Goal: Leave review/rating: Leave review/rating

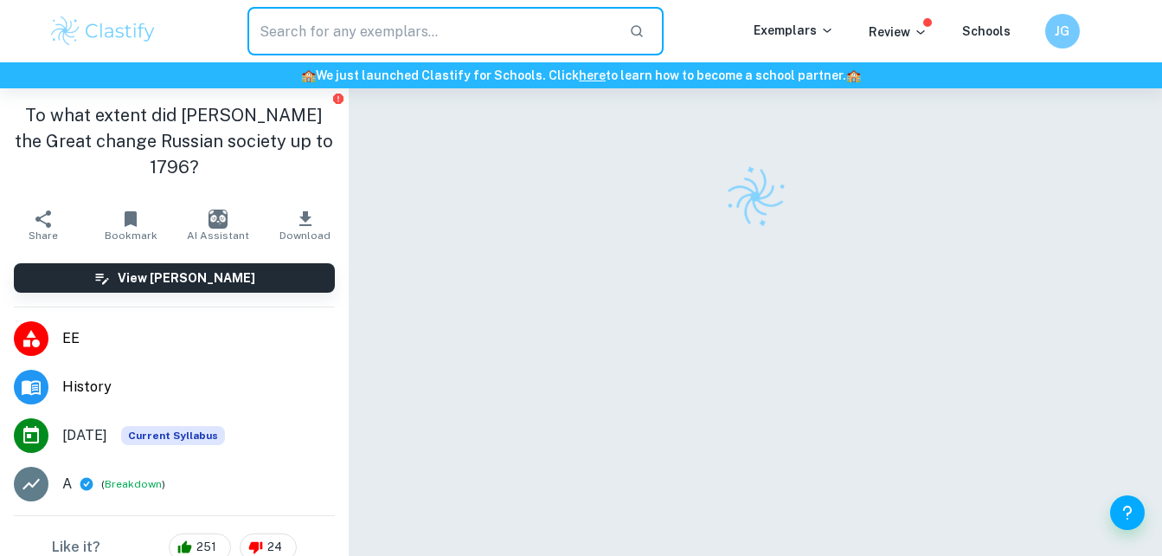
click at [402, 36] on input "text" at bounding box center [432, 31] width 369 height 48
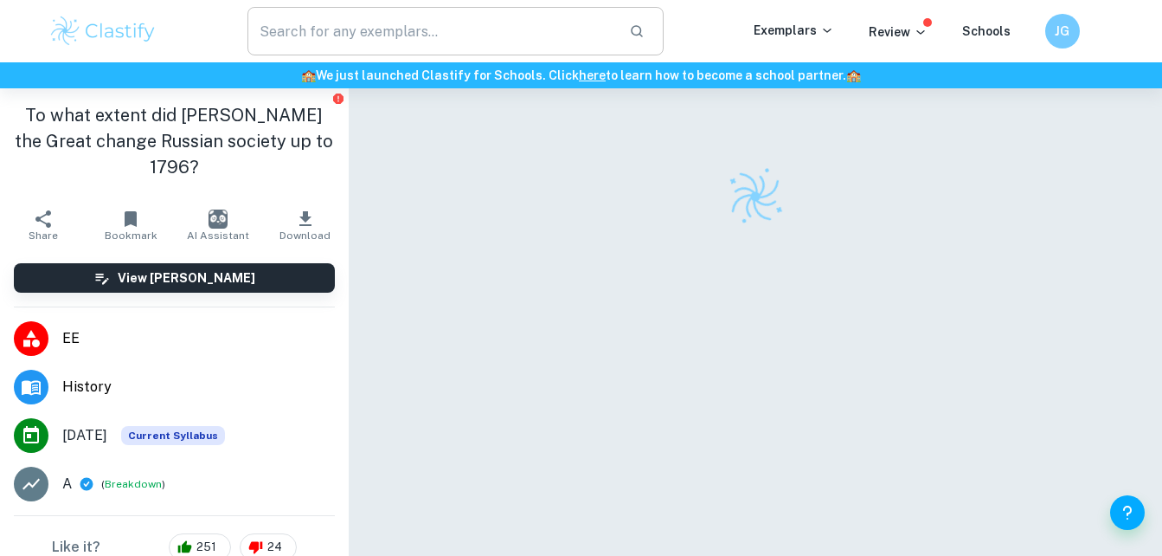
click at [367, 36] on input "text" at bounding box center [432, 31] width 369 height 48
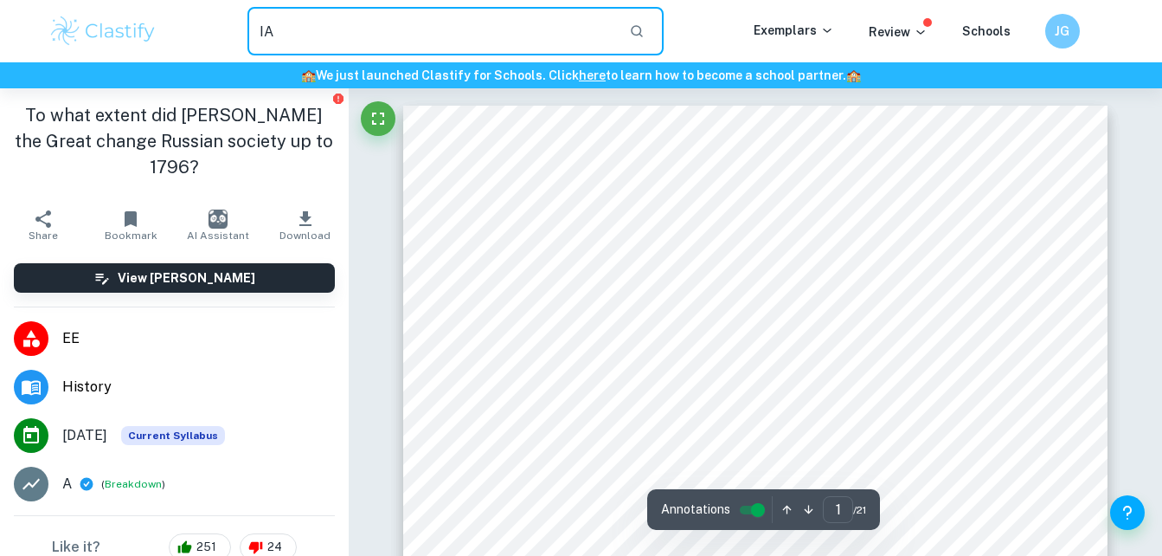
type input "IA"
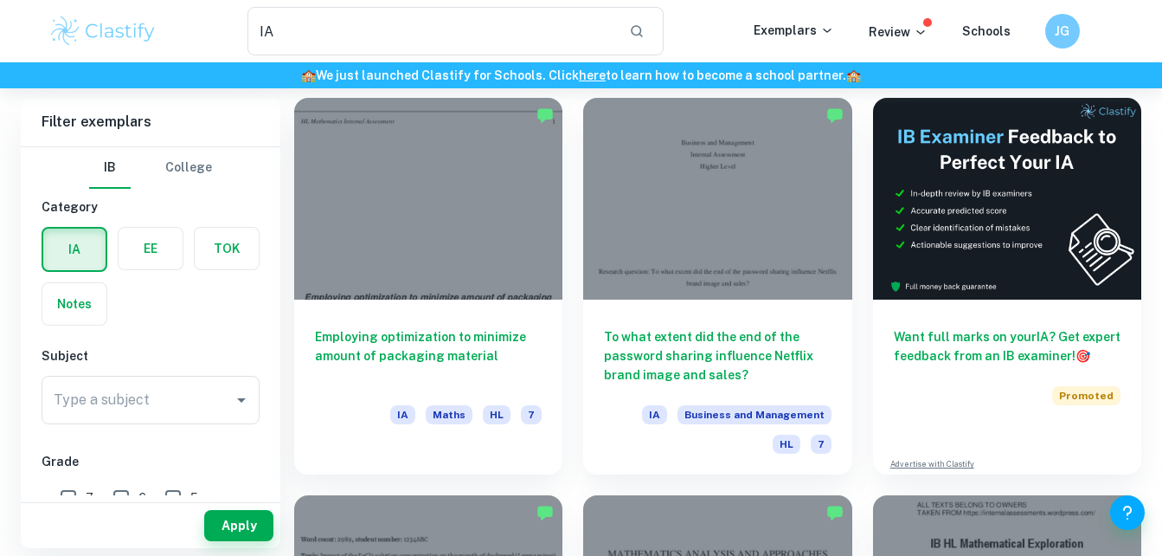
checkbox input "true"
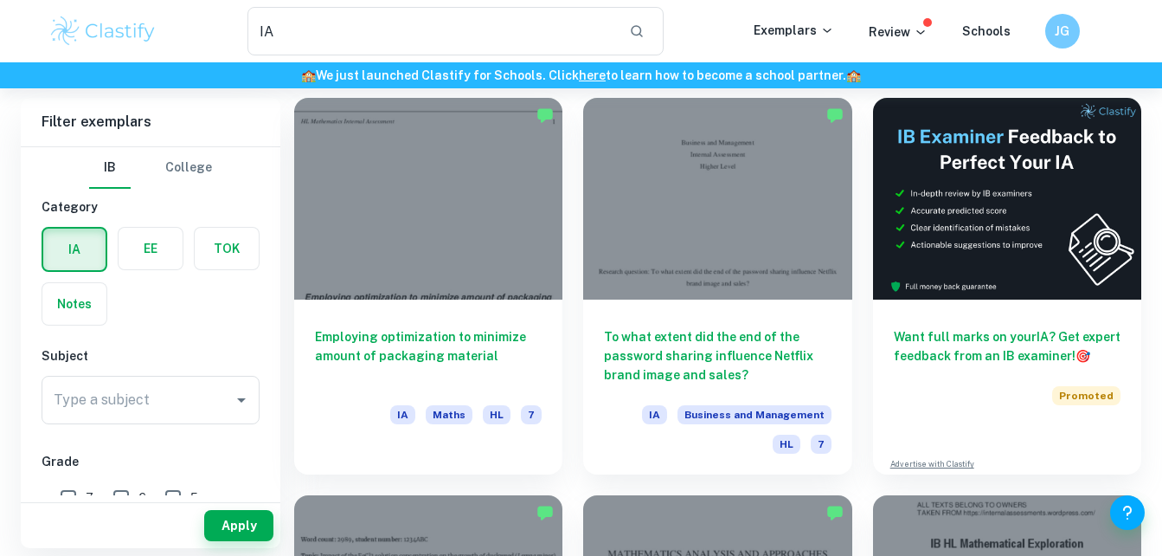
scroll to position [221, 0]
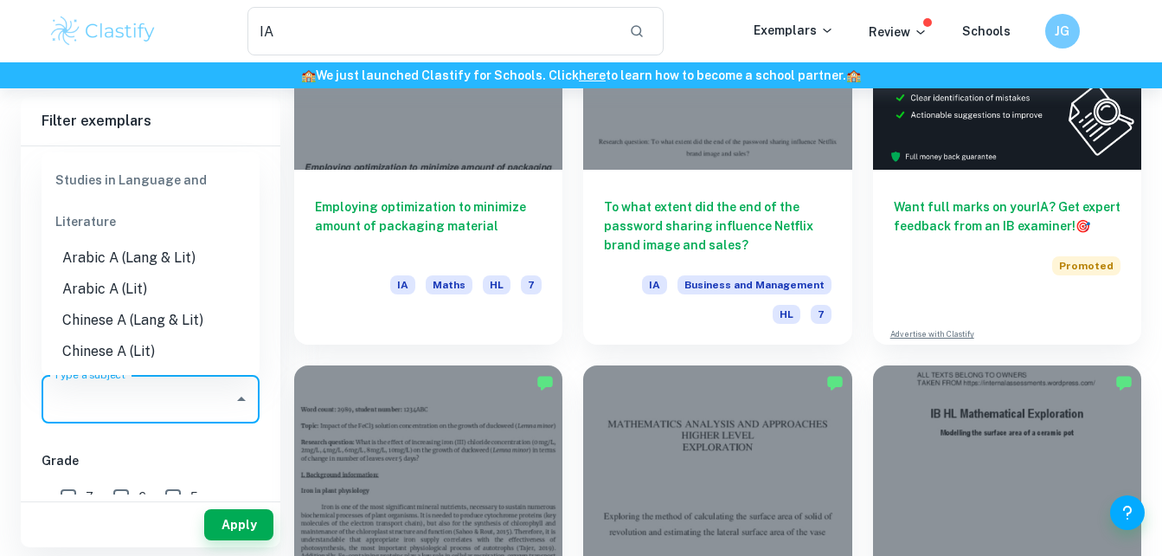
click at [221, 383] on input "Type a subject" at bounding box center [137, 399] width 177 height 33
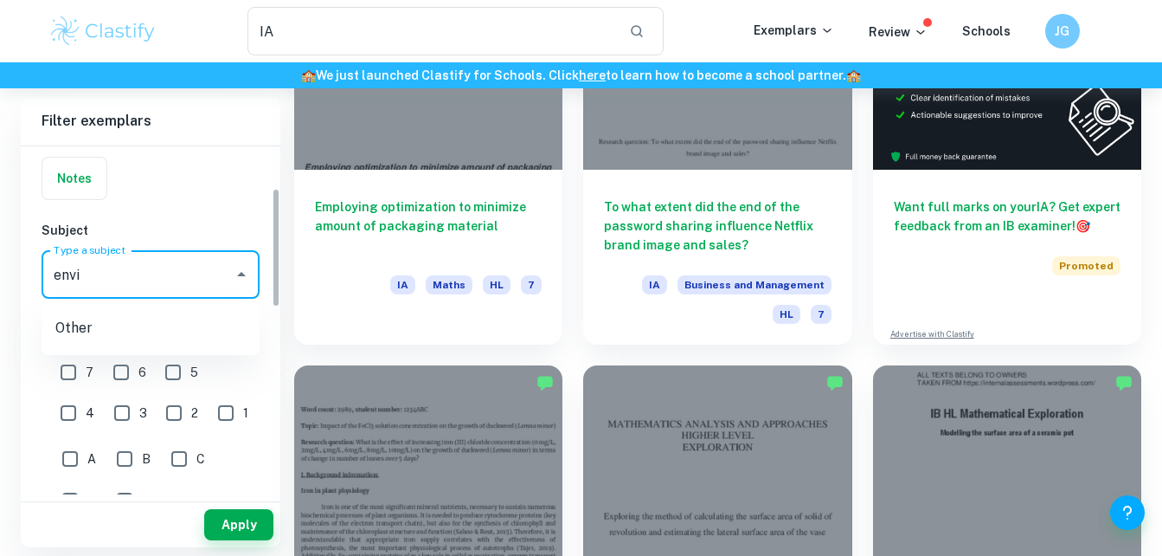
scroll to position [132, 0]
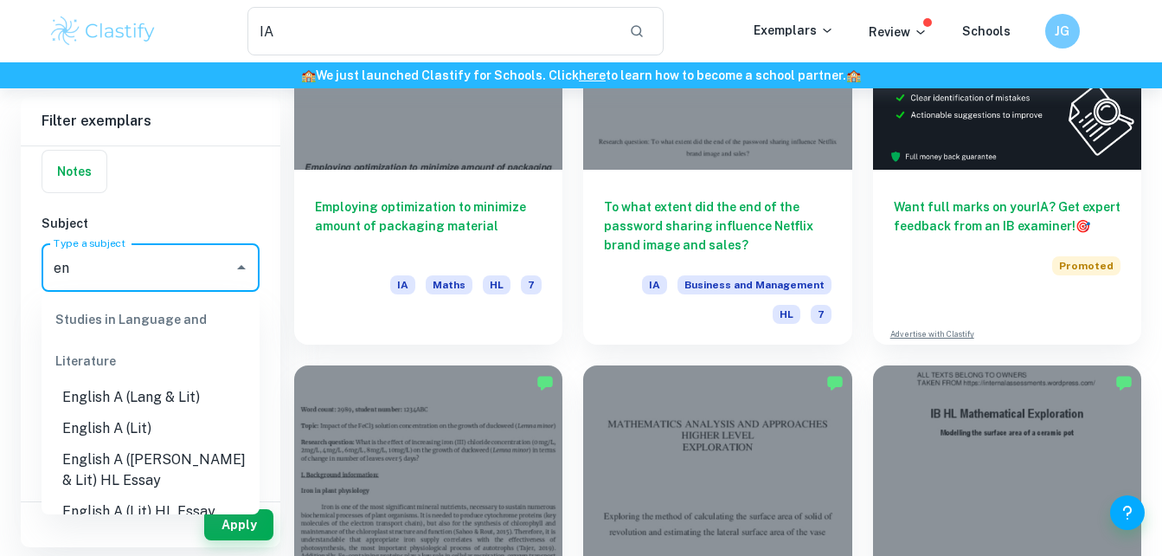
type input "e"
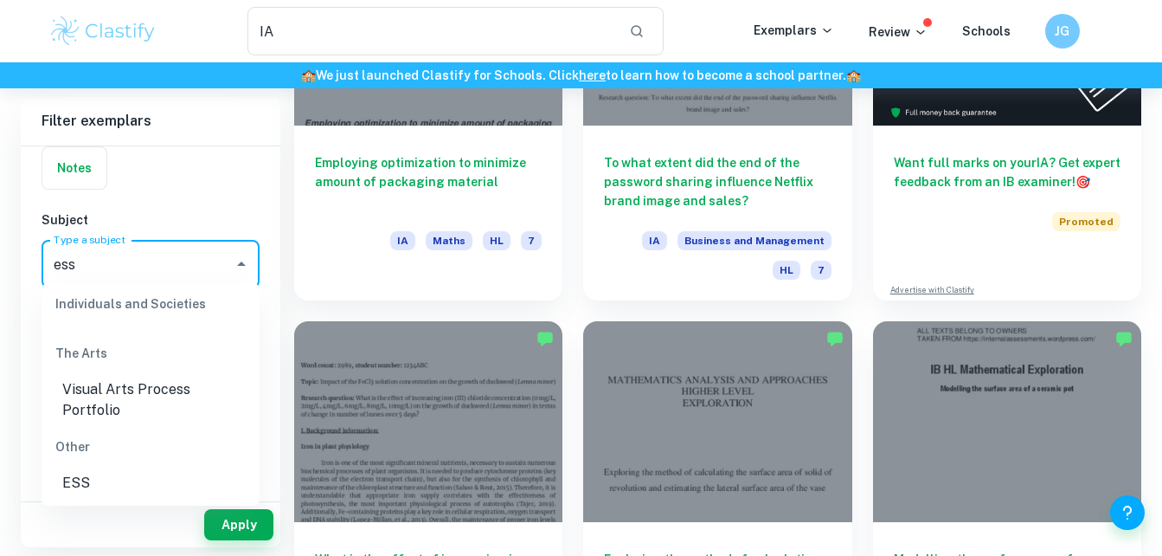
scroll to position [266, 0]
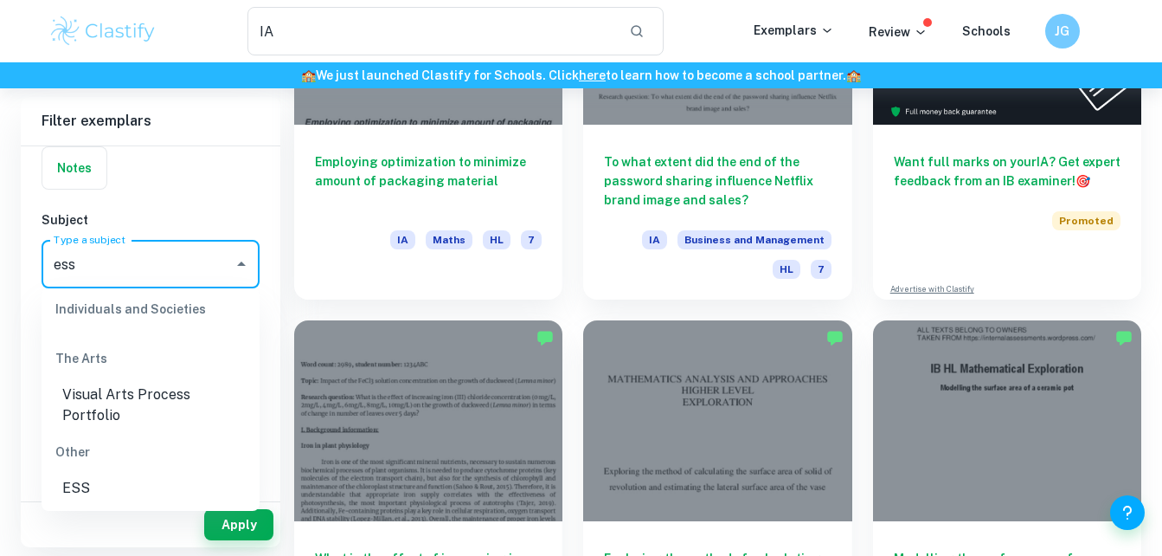
click at [78, 495] on li "ESS" at bounding box center [151, 488] width 218 height 31
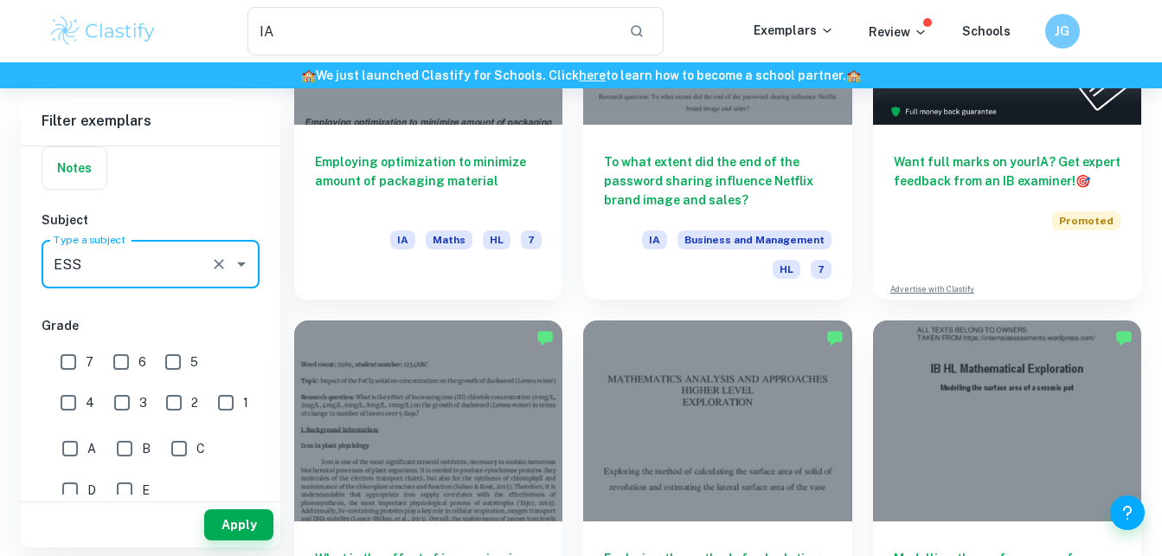
type input "ESS"
click at [123, 360] on input "6" at bounding box center [121, 361] width 35 height 35
checkbox input "true"
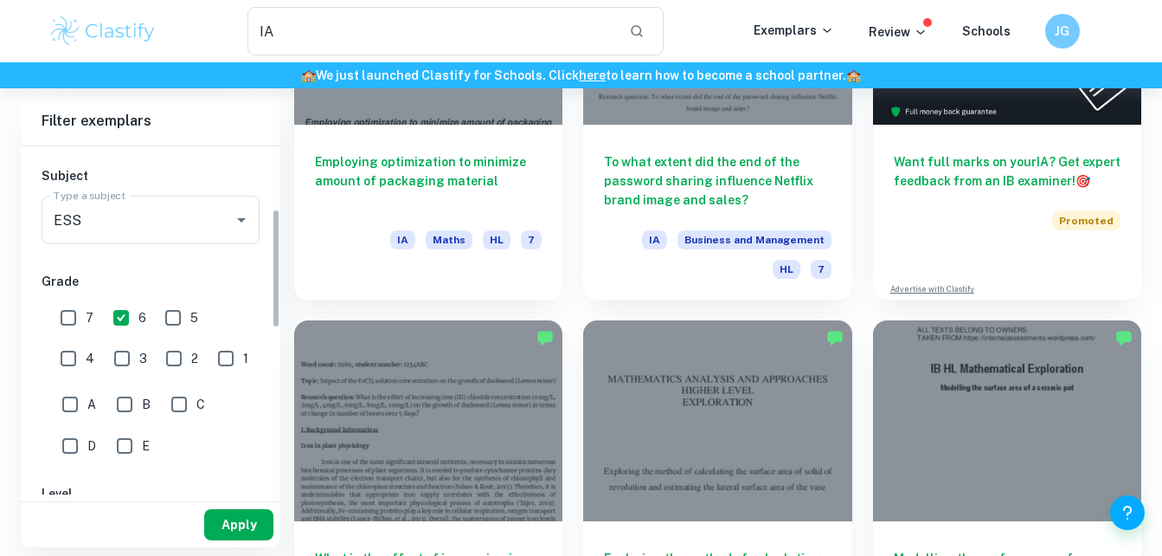
scroll to position [180, 0]
click at [244, 515] on button "Apply" at bounding box center [238, 524] width 69 height 31
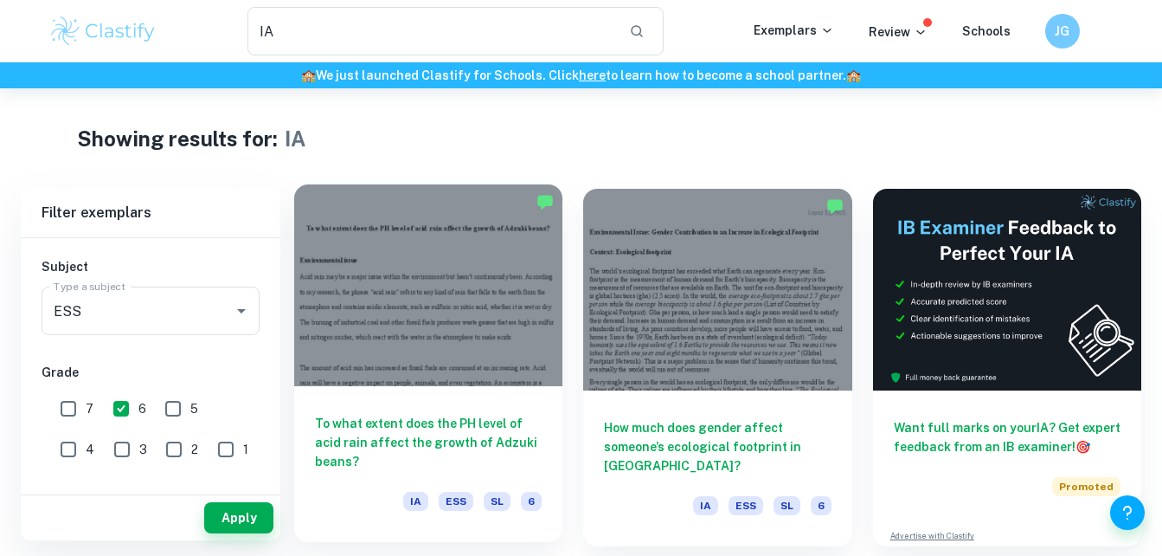
click at [407, 428] on h6 "To what extent does the PH level of acid rain affect the growth of Adzuki beans?" at bounding box center [428, 442] width 227 height 57
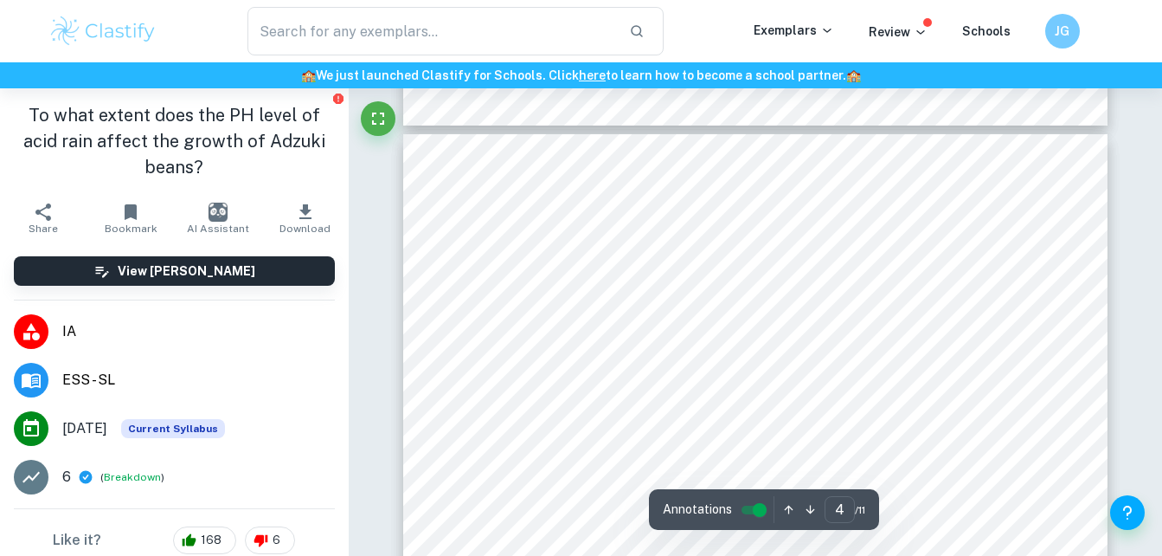
scroll to position [2849, 0]
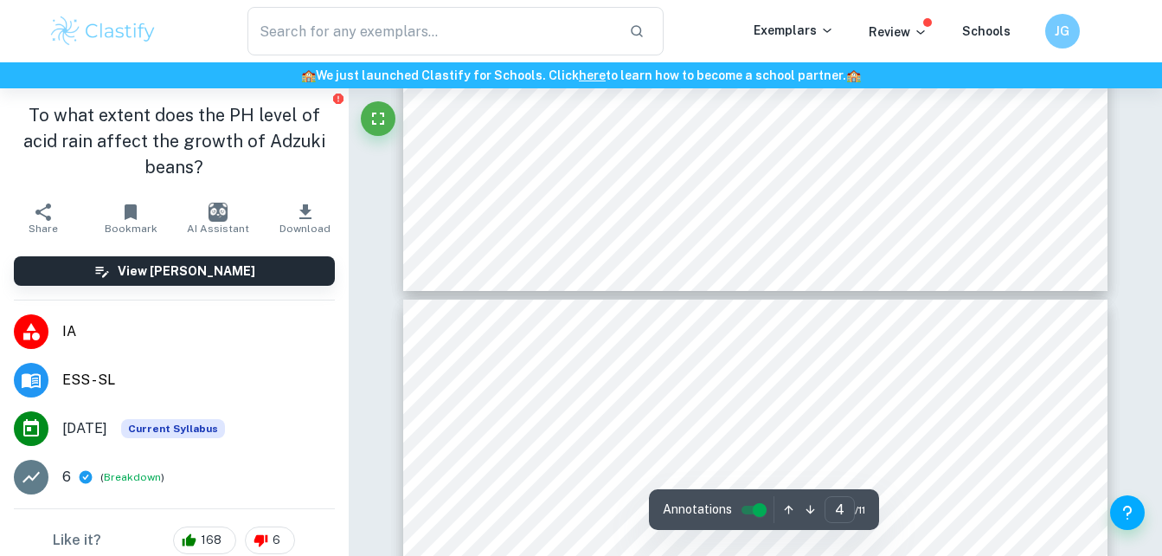
type input "5"
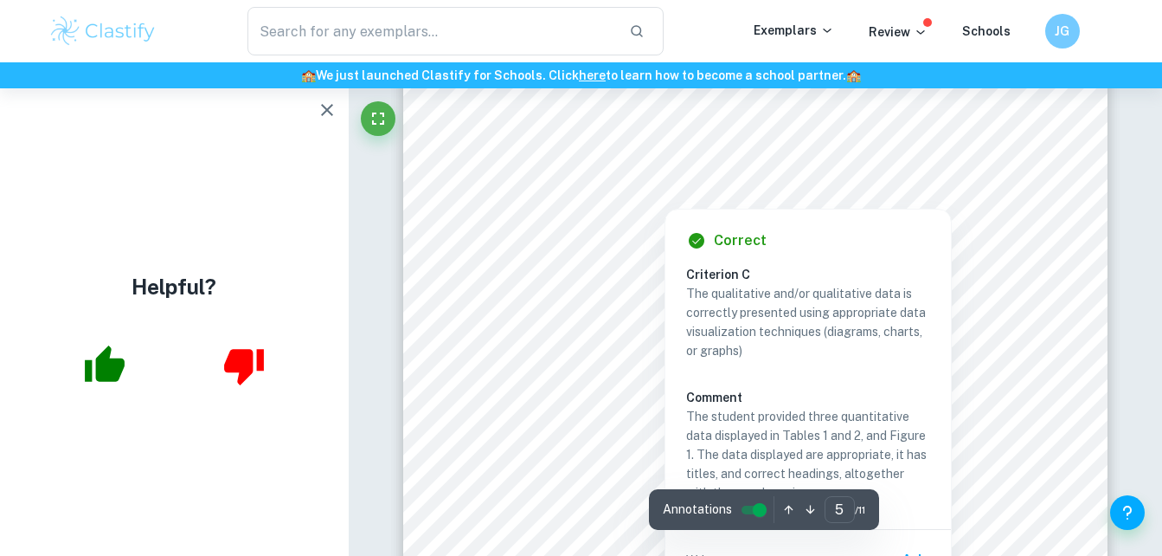
scroll to position [3893, 0]
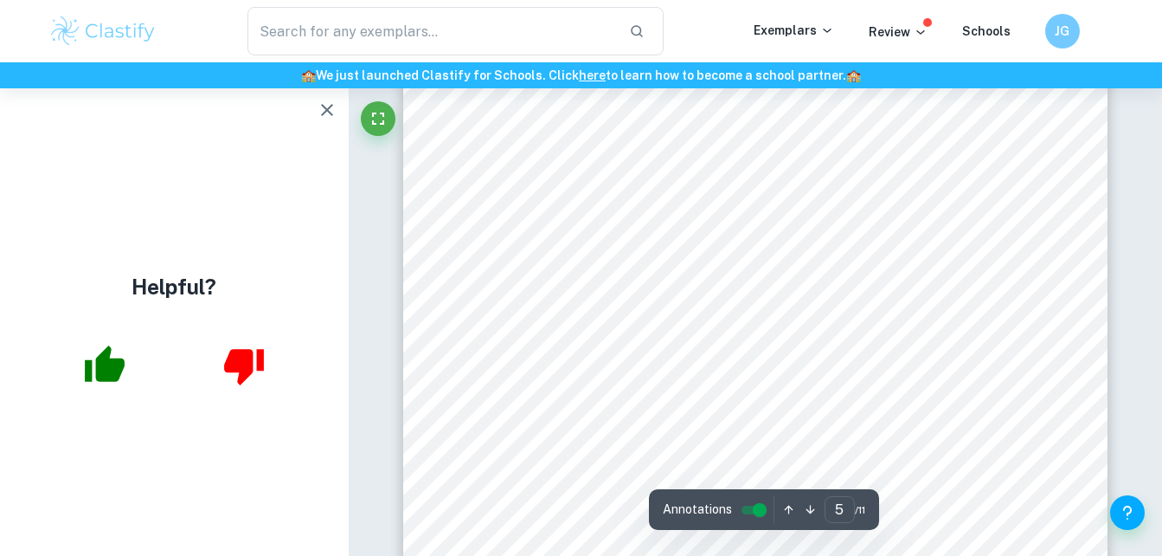
type input "IA"
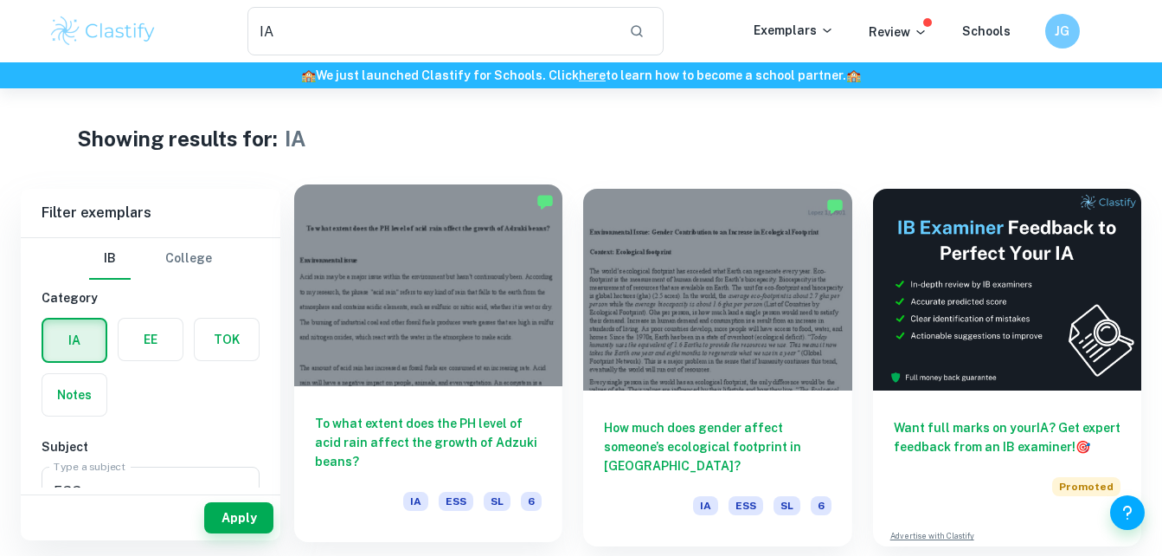
click at [416, 430] on h6 "To what extent does the PH level of acid rain affect the growth of Adzuki beans?" at bounding box center [428, 442] width 227 height 57
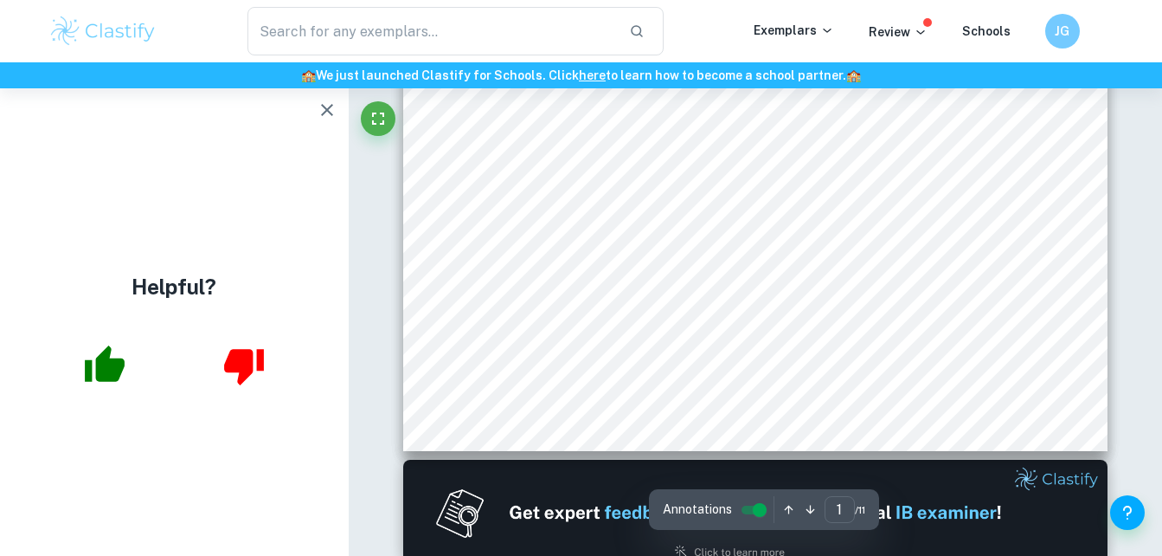
type input "2"
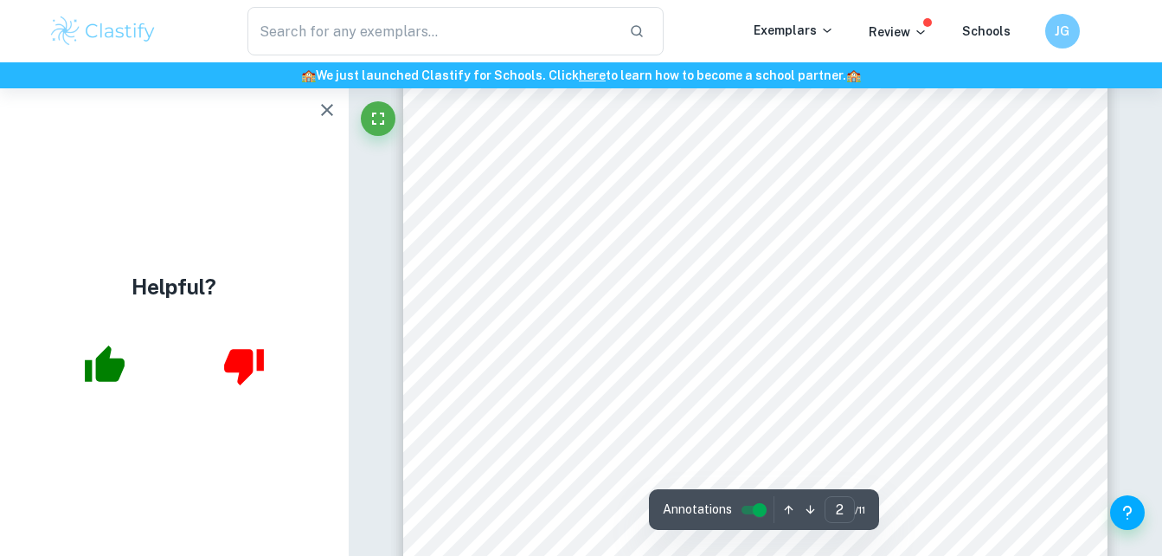
scroll to position [1317, 0]
